Goal: Navigation & Orientation: Find specific page/section

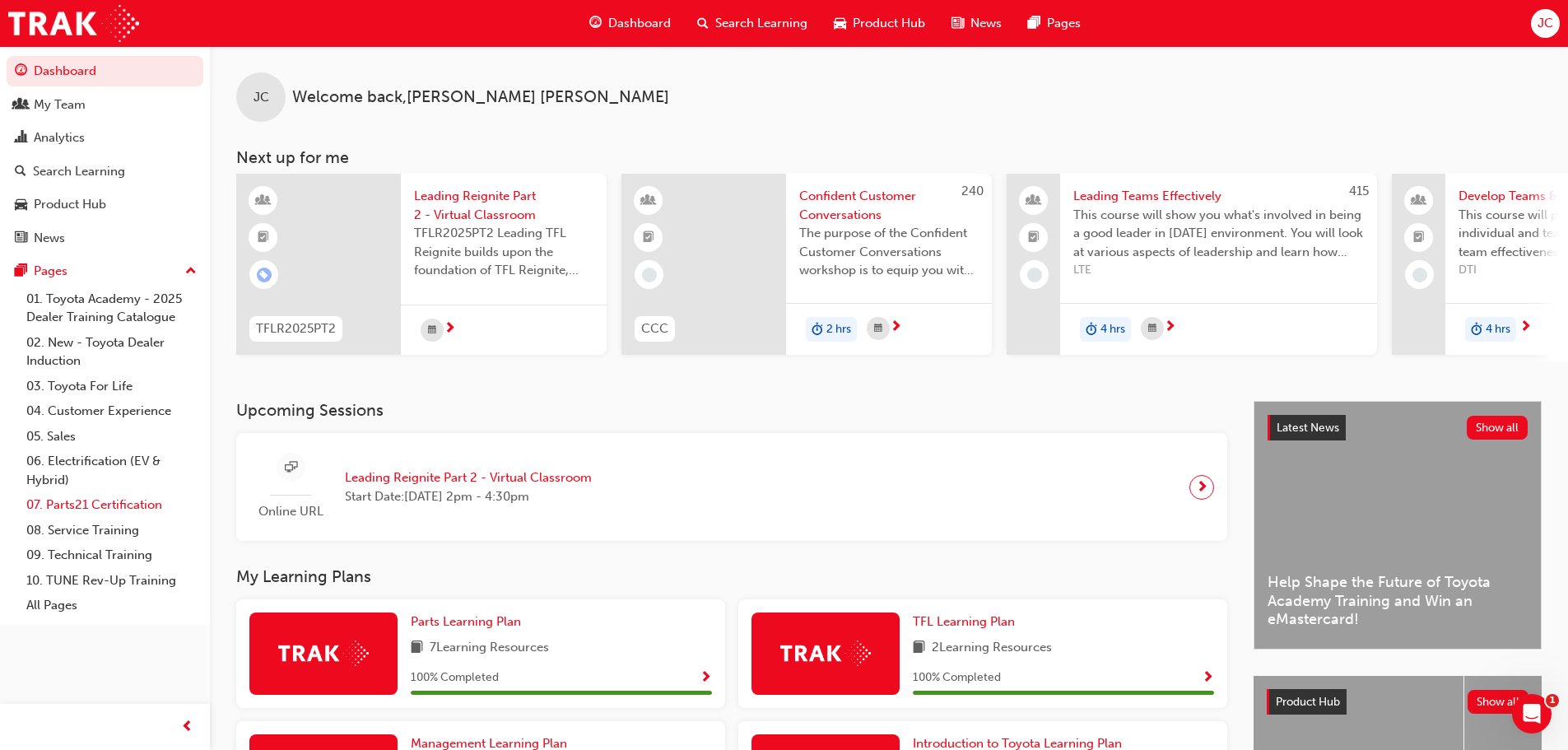
click at [132, 511] on link "07. Parts21 Certification" at bounding box center [111, 506] width 184 height 26
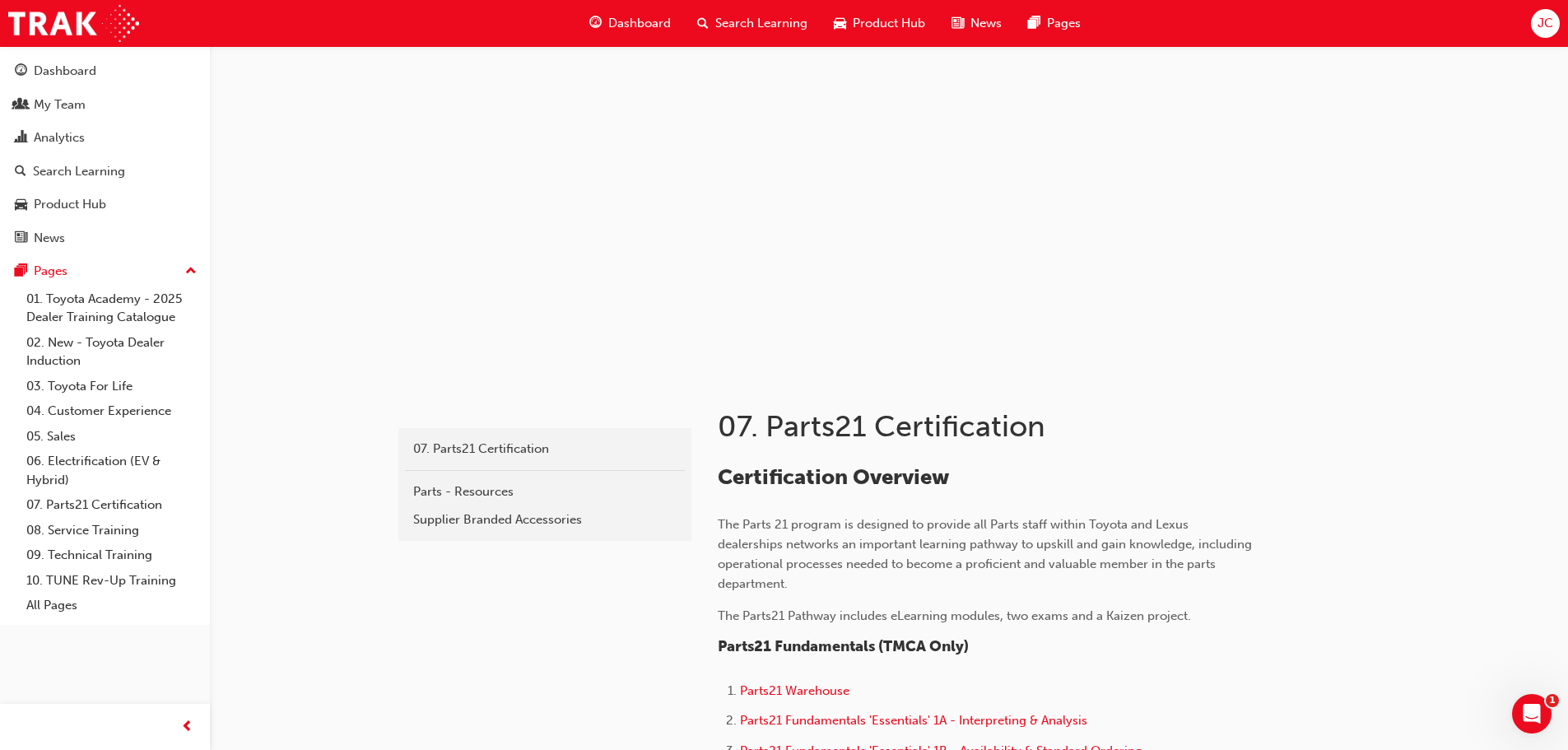
click at [634, 12] on div "Dashboard" at bounding box center [630, 24] width 108 height 34
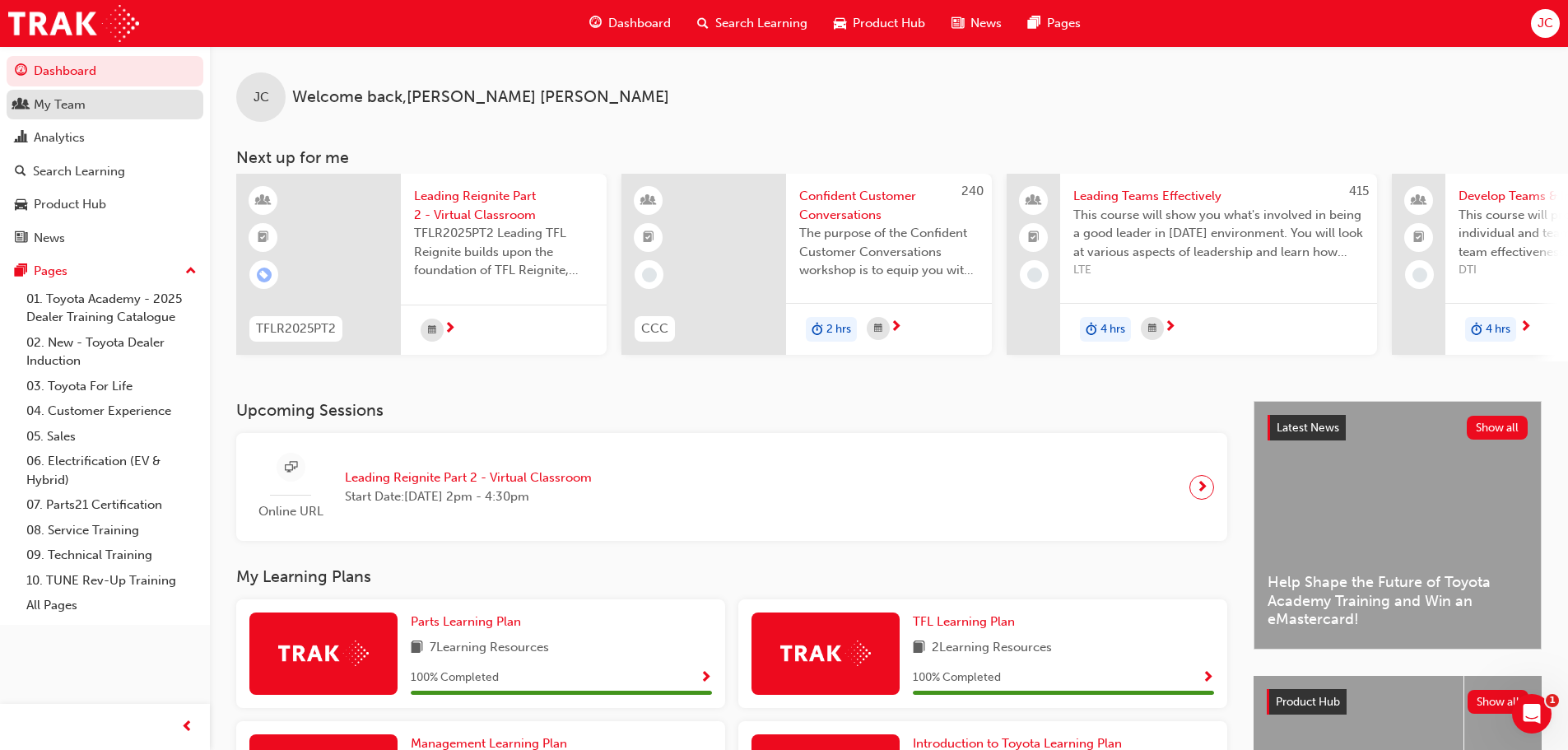
click at [127, 118] on link "My Team" at bounding box center [105, 104] width 197 height 31
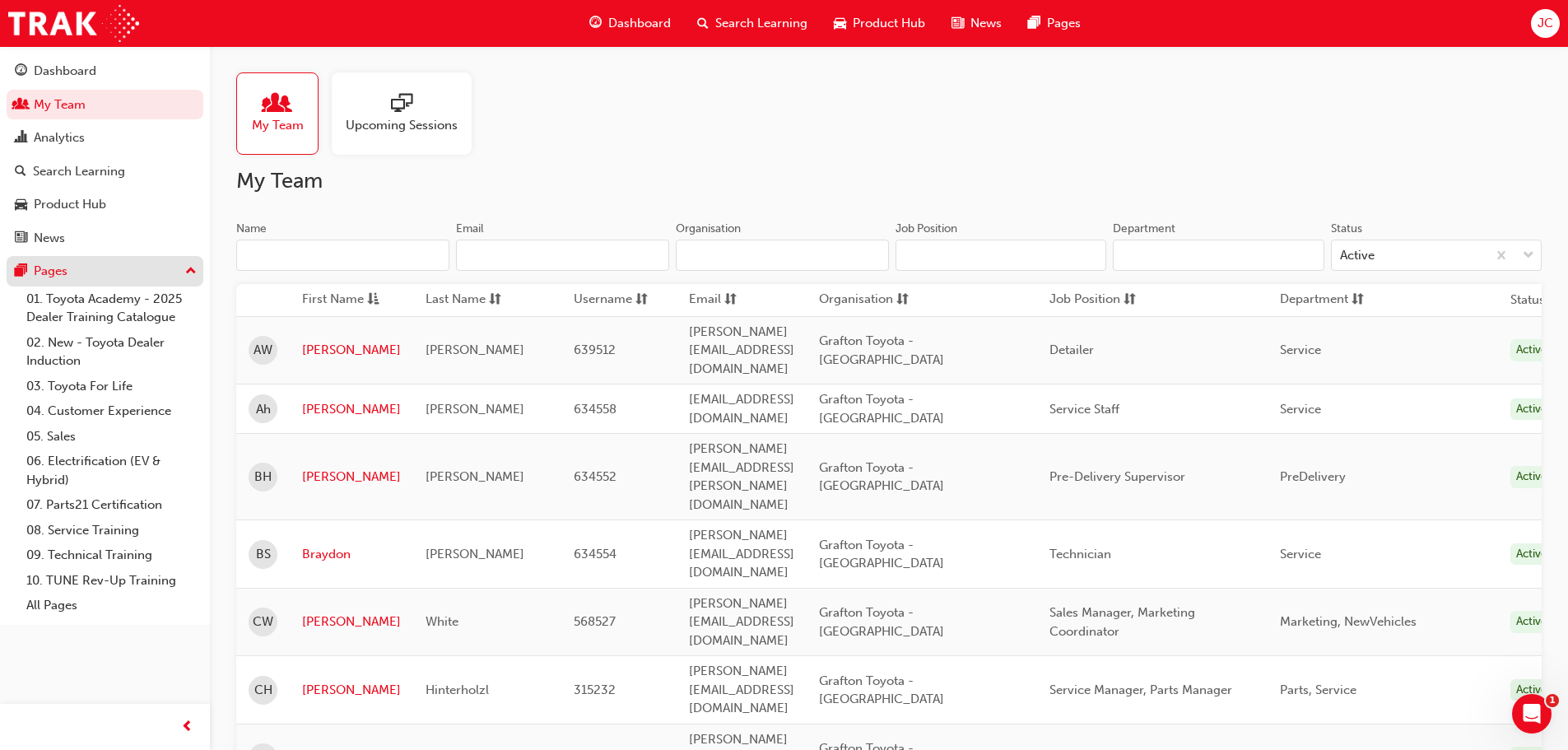
click at [181, 268] on div "Pages" at bounding box center [105, 271] width 181 height 21
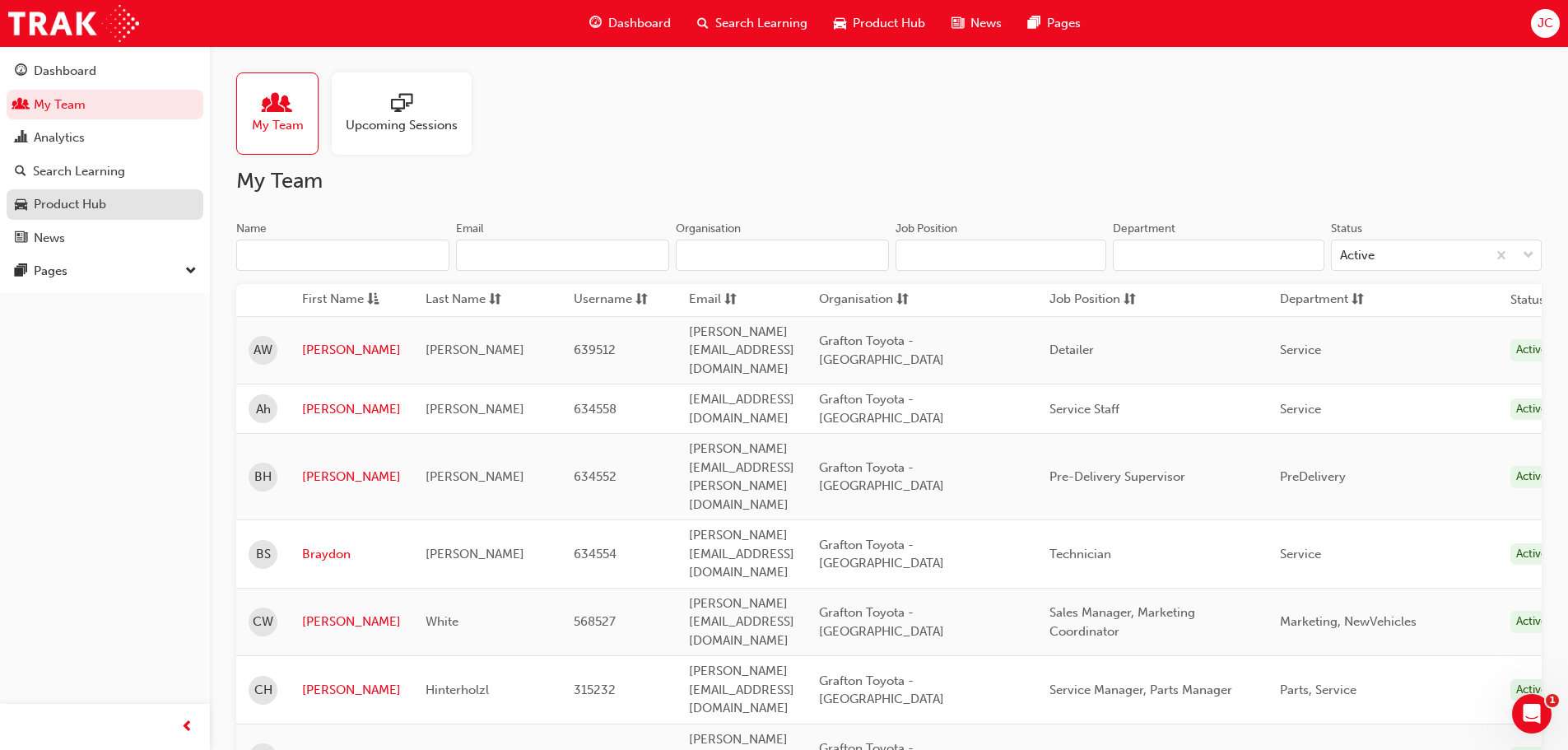
click at [129, 200] on div "Product Hub" at bounding box center [105, 205] width 181 height 21
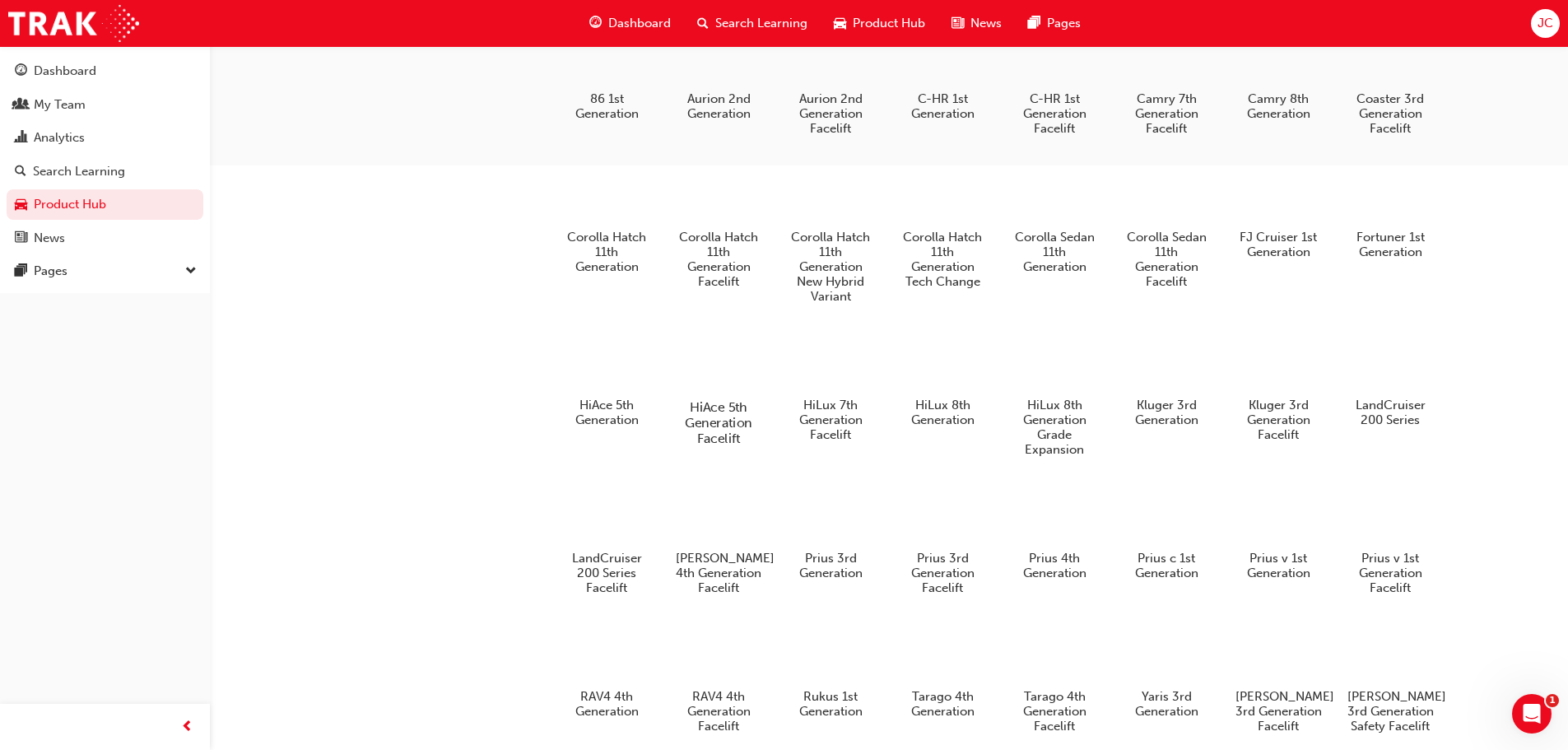
scroll to position [894, 0]
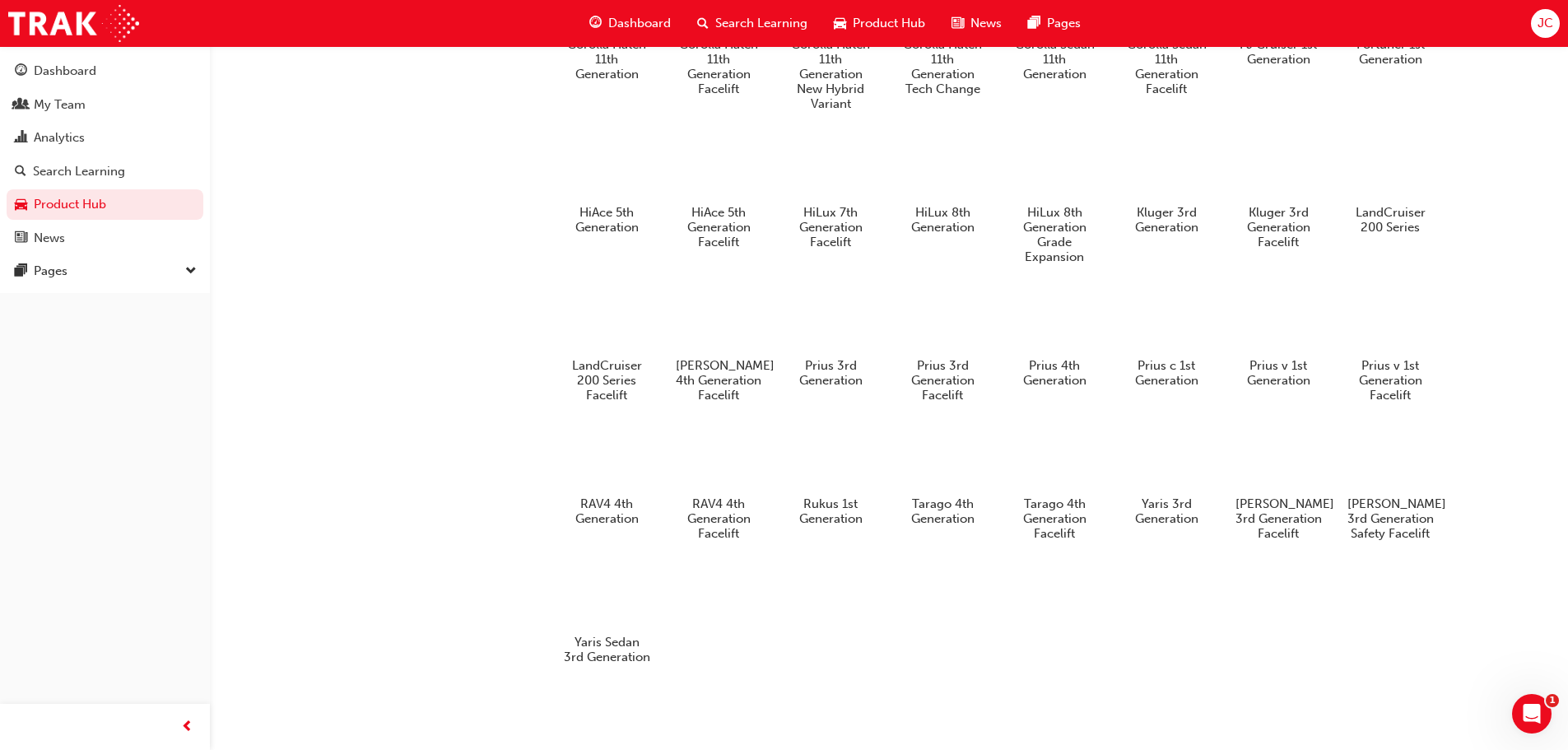
drag, startPoint x: 692, startPoint y: 383, endPoint x: 501, endPoint y: 407, distance: 192.5
drag, startPoint x: 501, startPoint y: 407, endPoint x: 997, endPoint y: 571, distance: 522.4
click at [998, 572] on div "86 1st Generation Aurion 2nd Generation Aurion 2nd Generation Facelift C-HR 1st…" at bounding box center [1025, 253] width 935 height 859
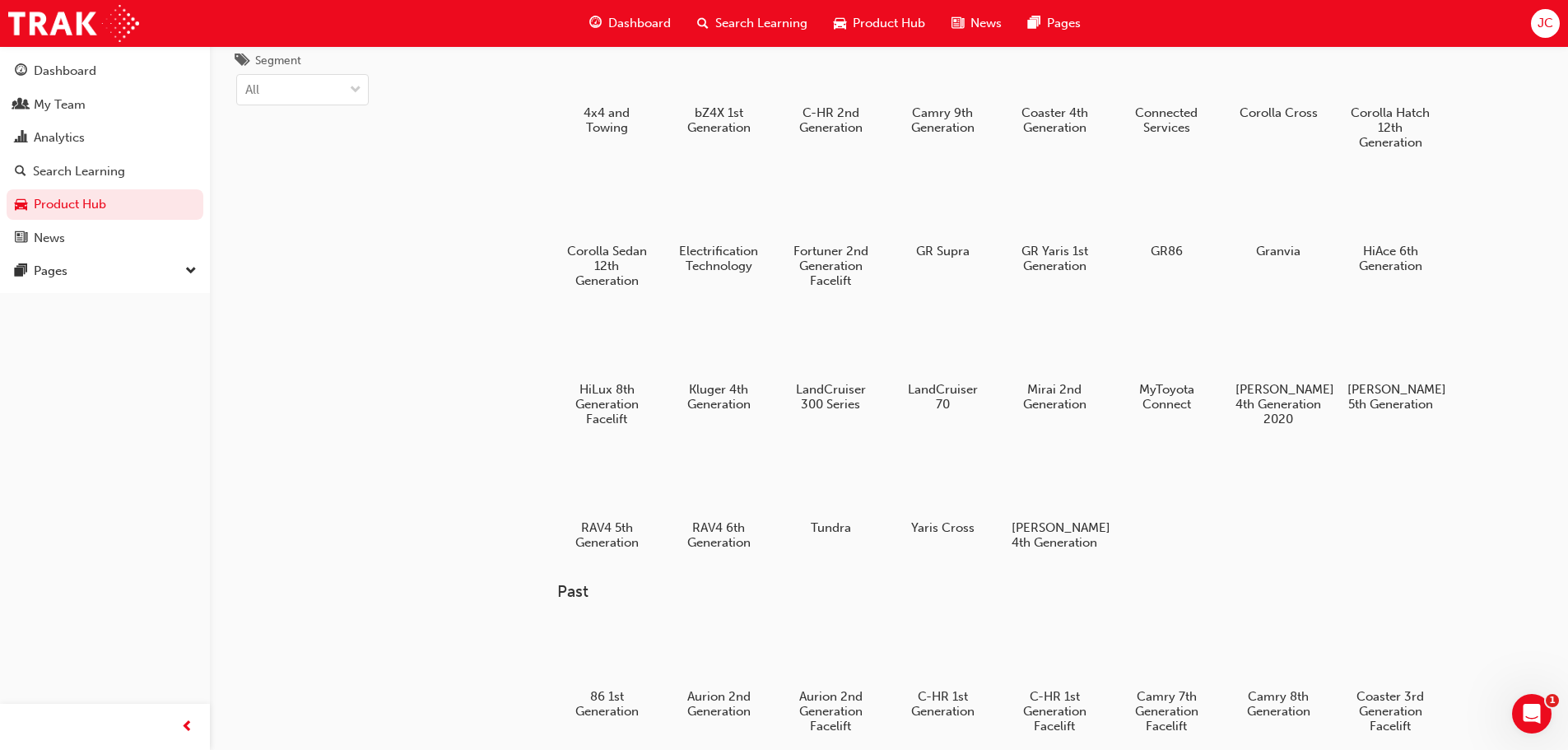
scroll to position [0, 0]
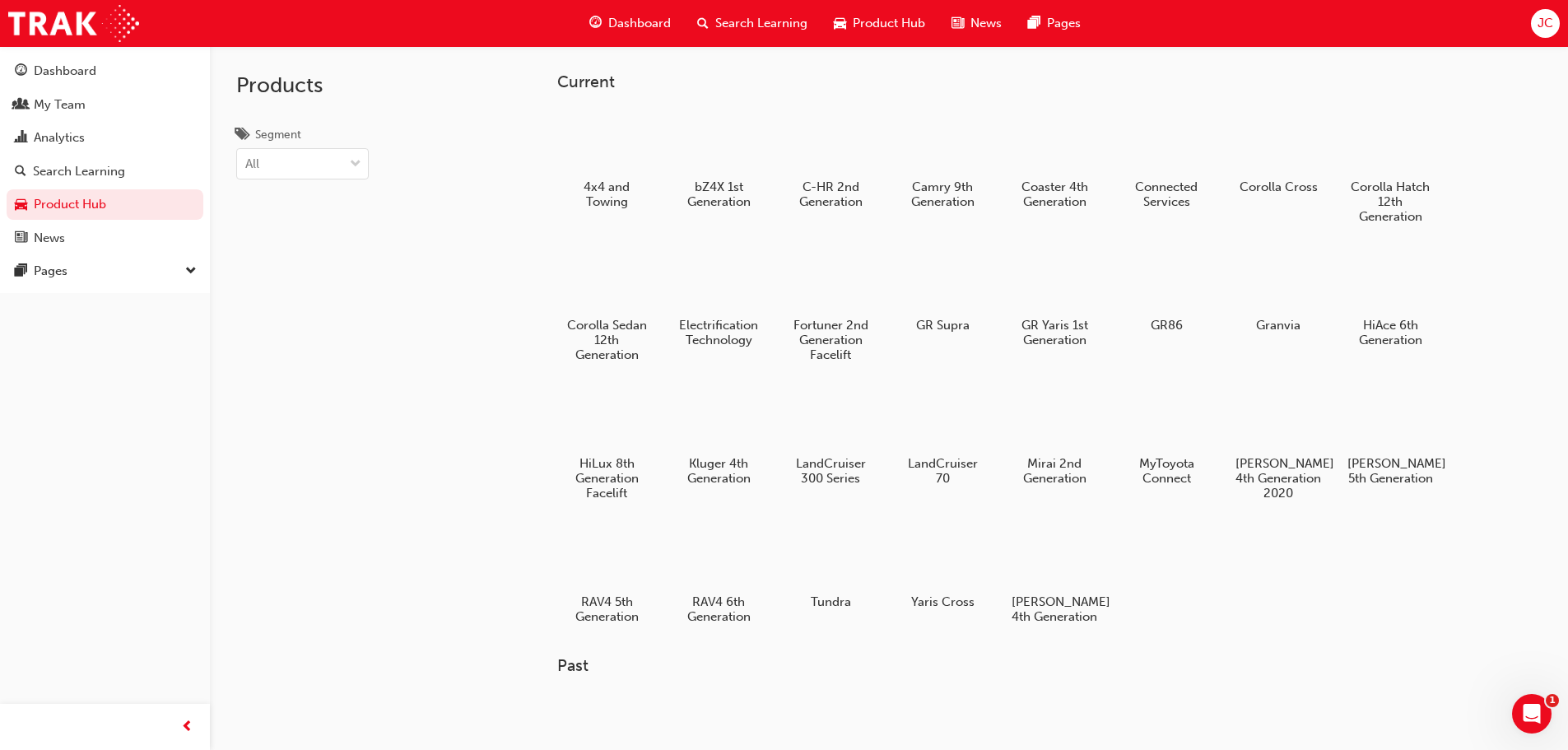
drag, startPoint x: 992, startPoint y: 526, endPoint x: 365, endPoint y: 436, distance: 633.4
click at [365, 437] on div "Products Segment All" at bounding box center [302, 420] width 186 height 750
click at [624, 19] on span "Dashboard" at bounding box center [640, 23] width 63 height 19
